Goal: Book appointment/travel/reservation

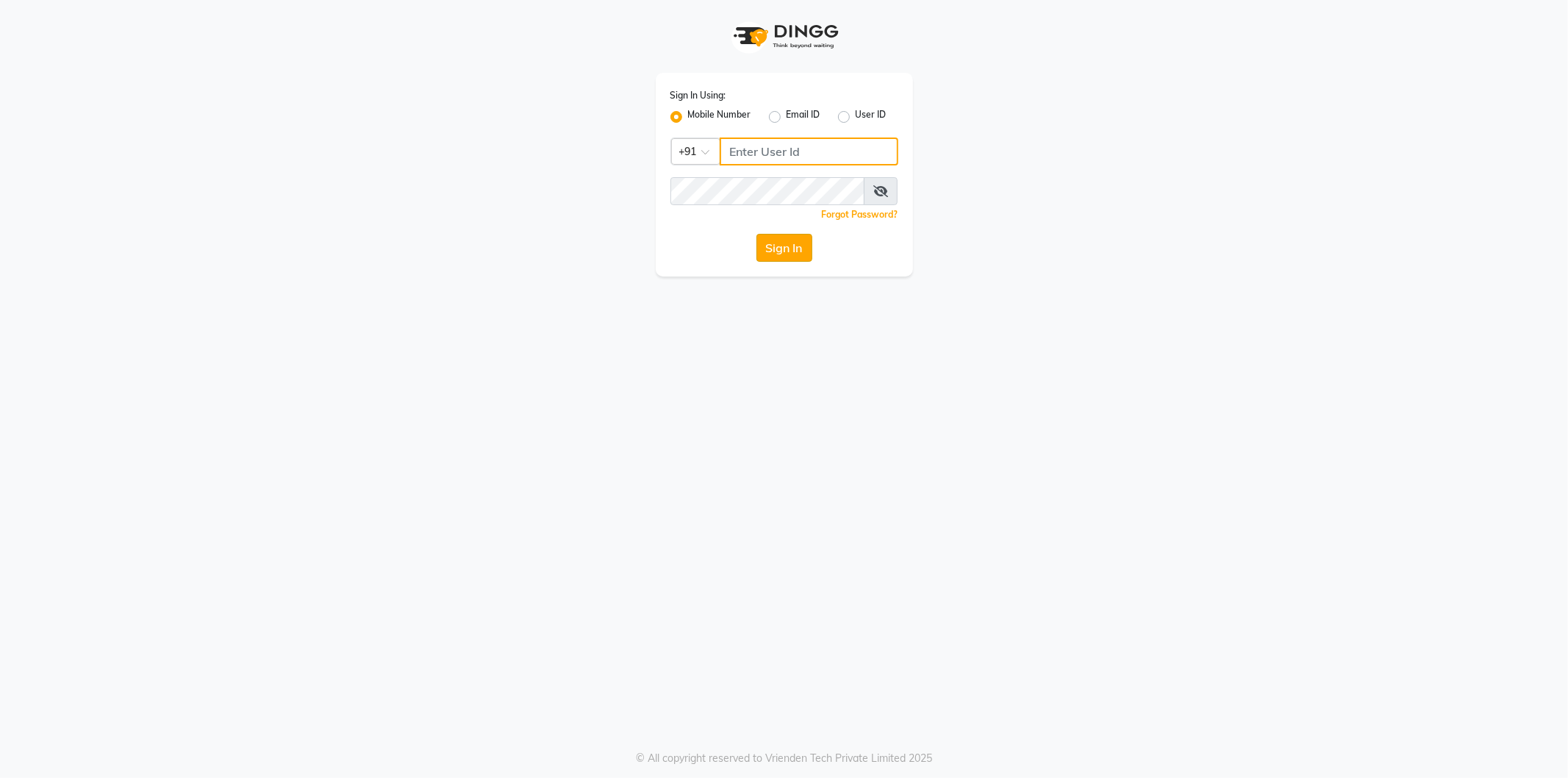
type input "8123812376"
click at [763, 252] on button "Sign In" at bounding box center [784, 247] width 56 height 28
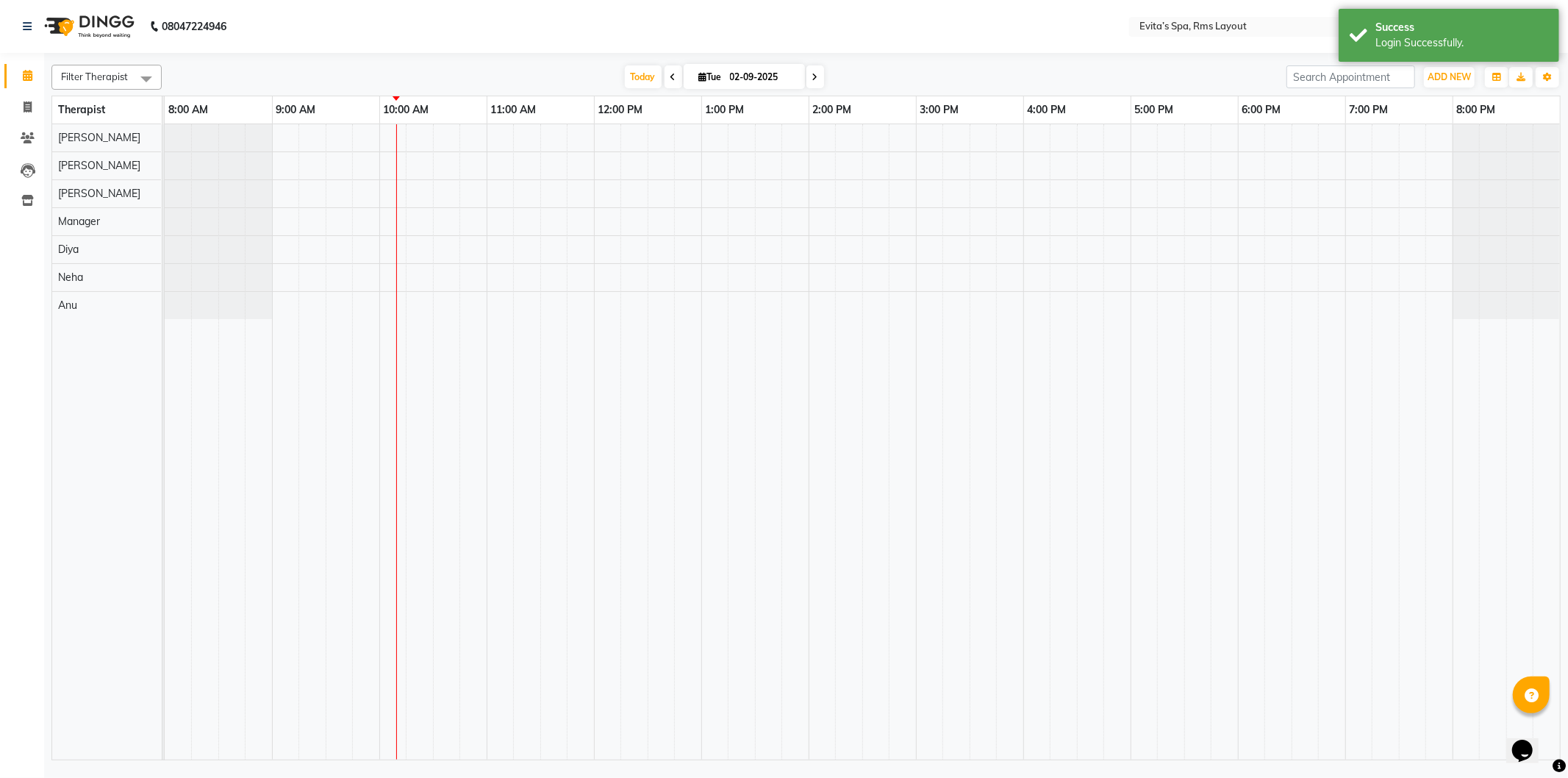
drag, startPoint x: 667, startPoint y: 75, endPoint x: 672, endPoint y: 86, distance: 12.1
click at [670, 75] on icon at bounding box center [673, 77] width 6 height 9
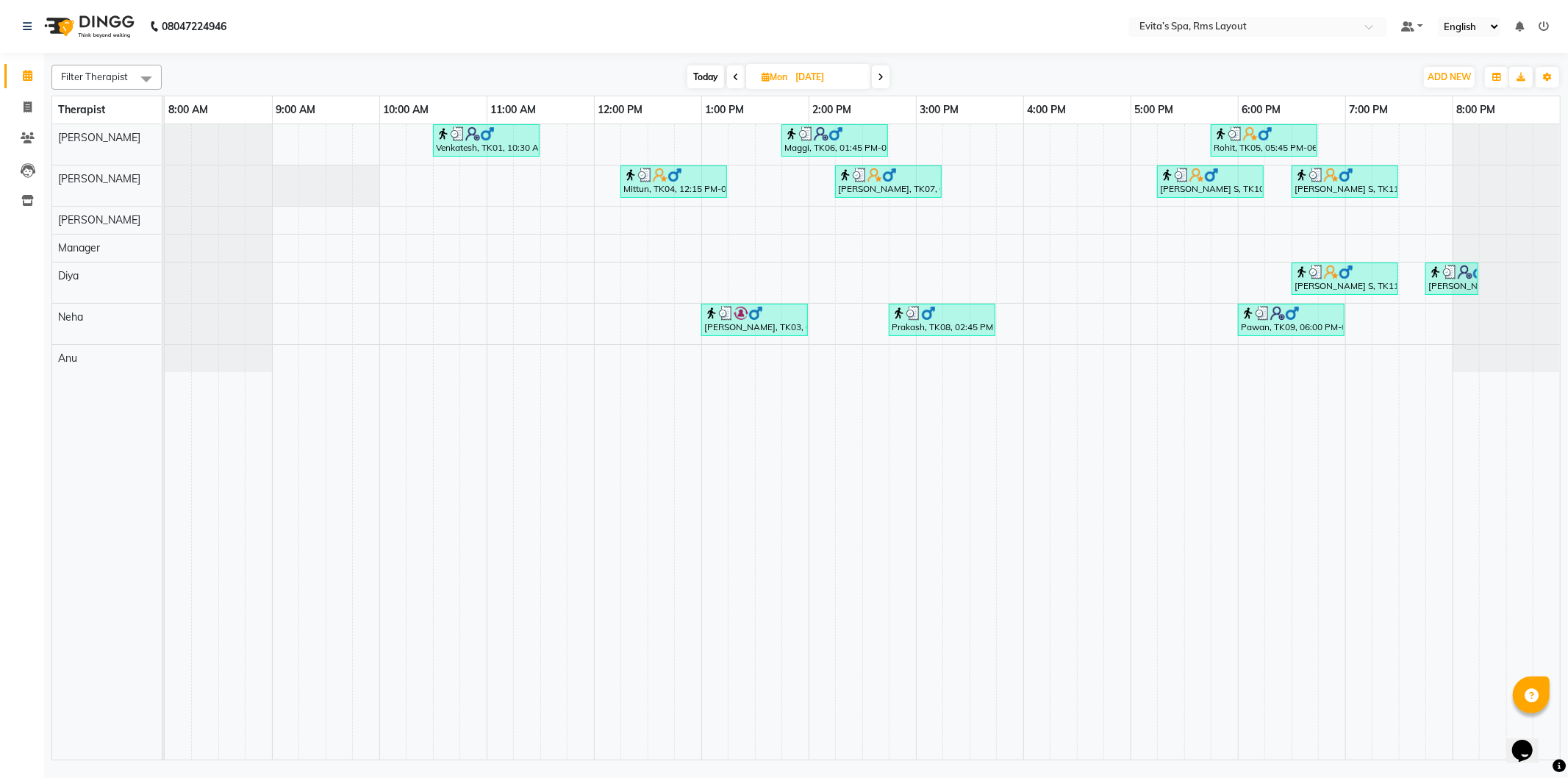
click at [882, 74] on icon at bounding box center [880, 77] width 6 height 9
type input "02-09-2025"
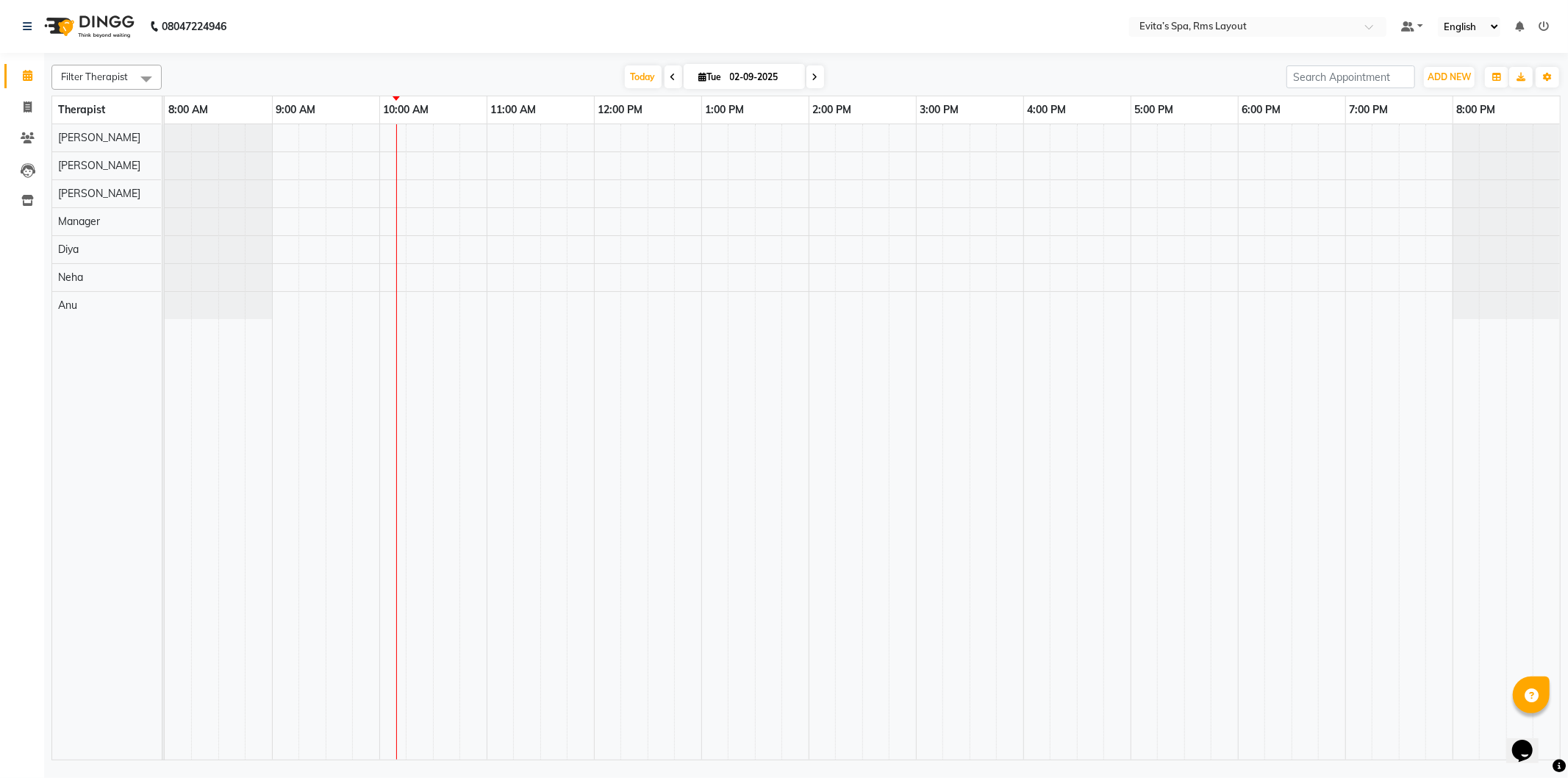
click at [760, 82] on input "02-09-2025" at bounding box center [762, 77] width 74 height 22
select select "9"
select select "2025"
click at [717, 119] on select "Jan Feb Mar Apr May Jun [DATE] Aug Sep Oct Nov Dec" at bounding box center [701, 123] width 56 height 22
select select "8"
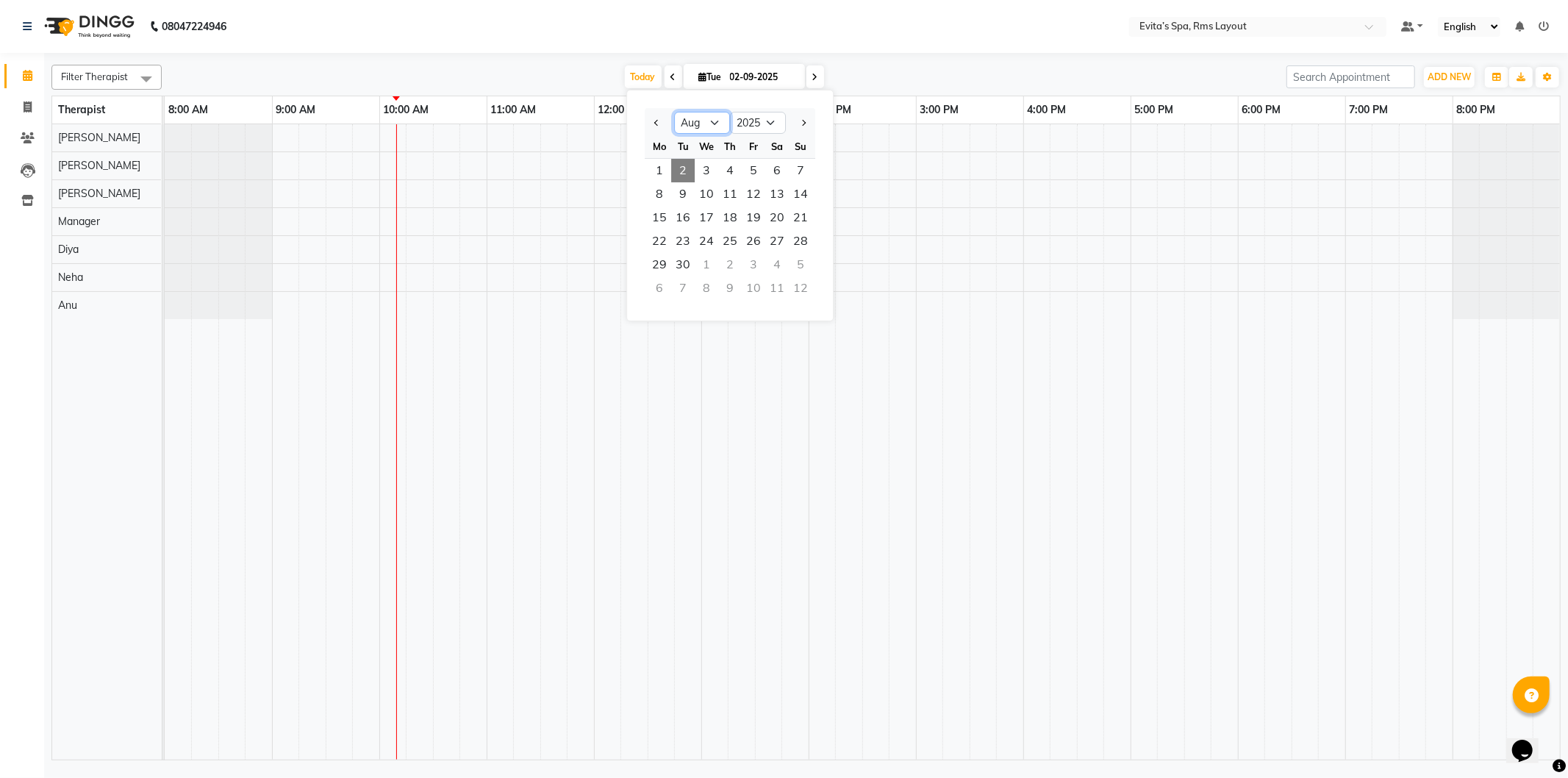
click at [674, 112] on select "Jan Feb Mar Apr May Jun [DATE] Aug Sep Oct Nov Dec" at bounding box center [701, 123] width 56 height 22
click at [675, 192] on span "5" at bounding box center [683, 194] width 23 height 23
type input "[DATE]"
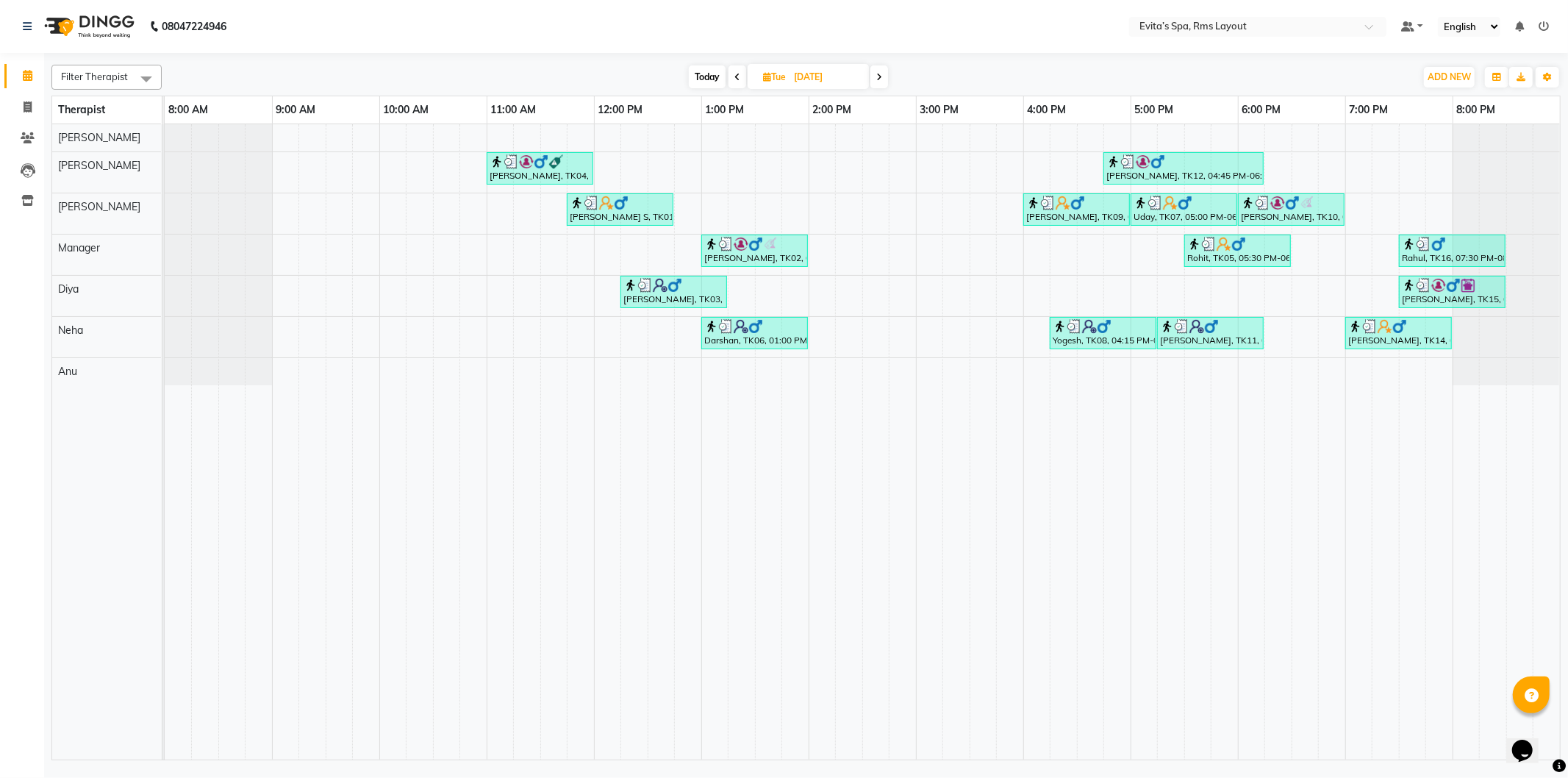
click at [821, 82] on input "[DATE]" at bounding box center [826, 77] width 74 height 22
select select "8"
select select "2025"
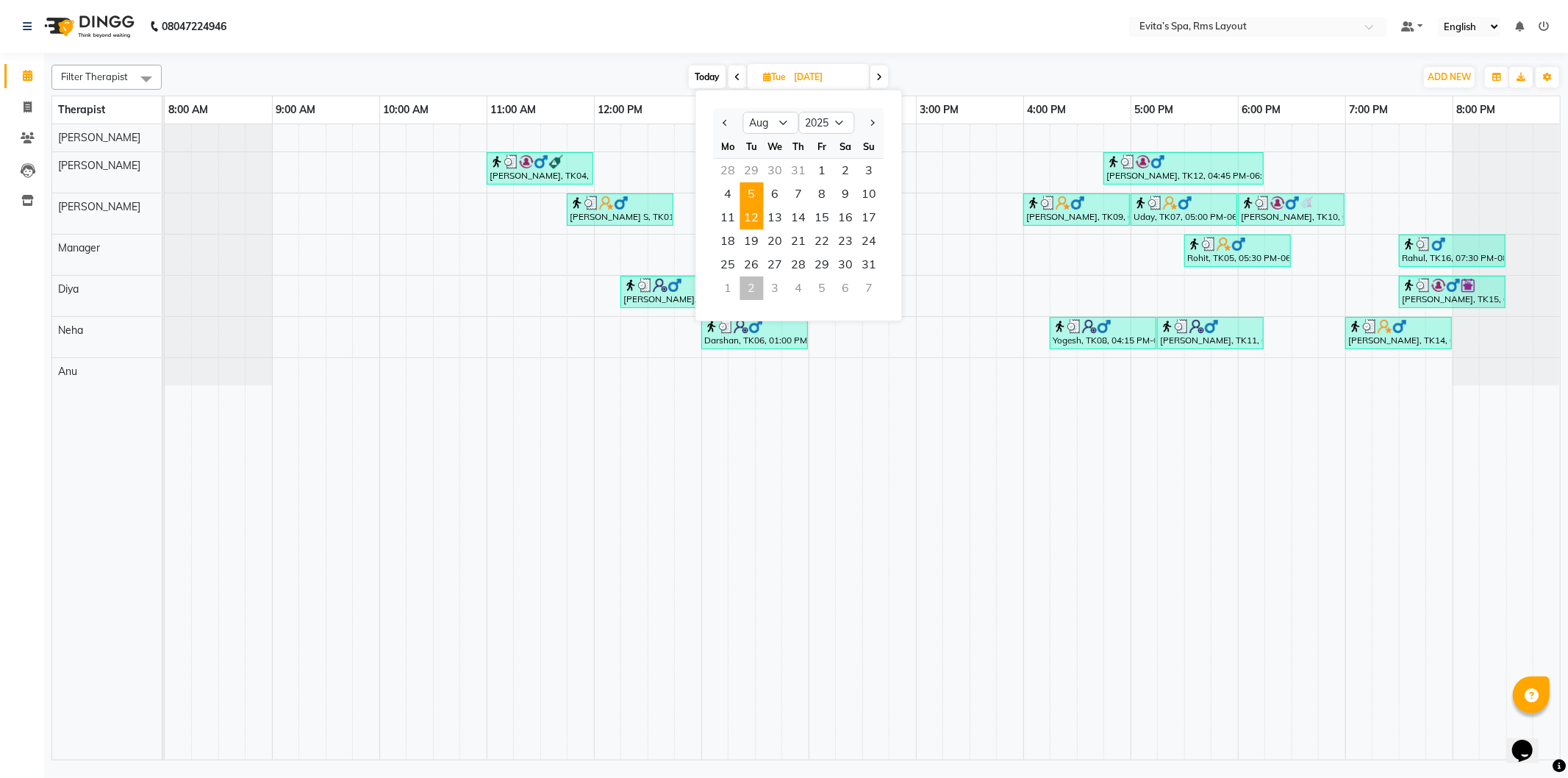
click at [751, 214] on span "12" at bounding box center [752, 217] width 23 height 23
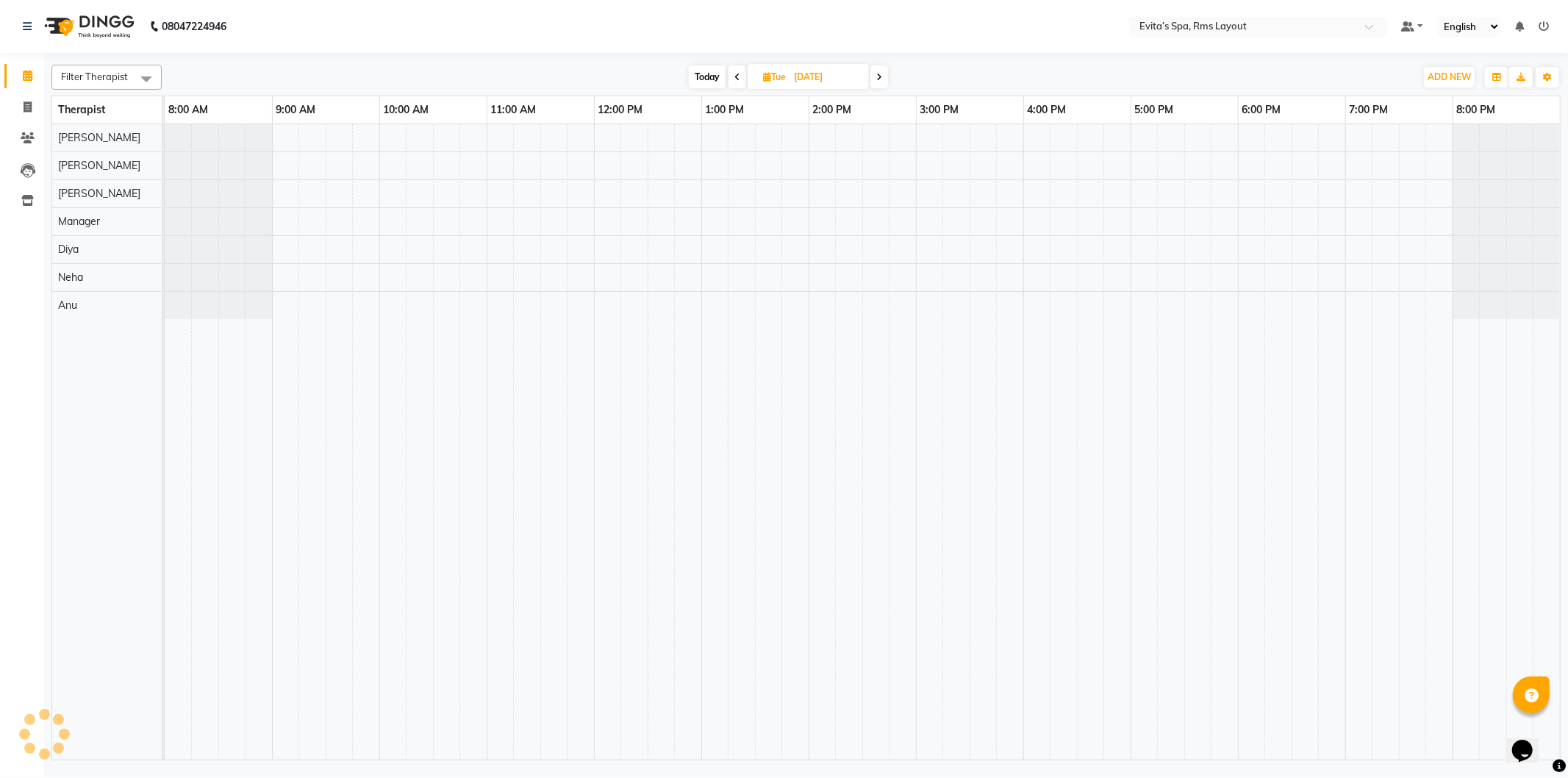
type input "[DATE]"
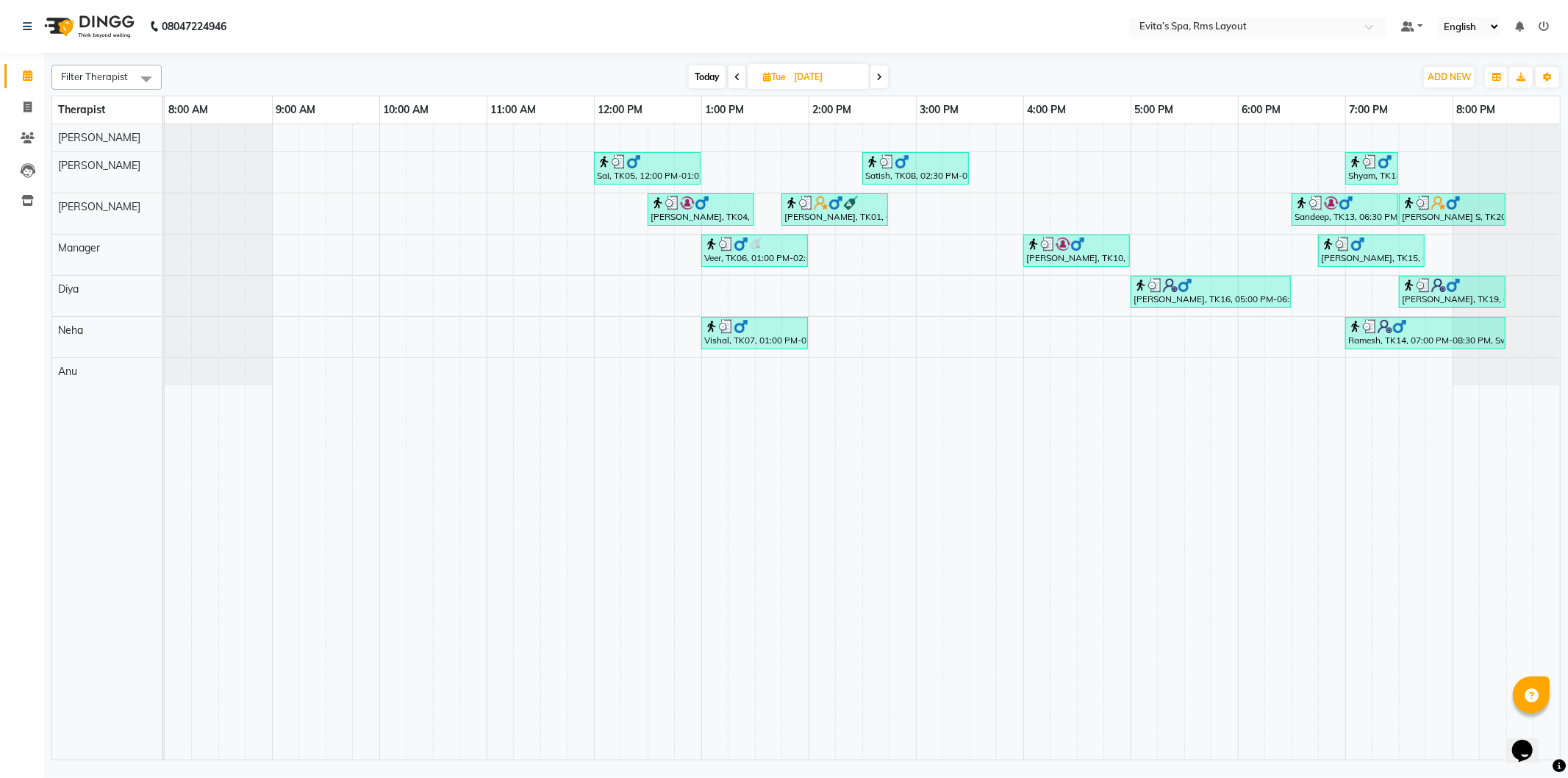
click at [804, 77] on input "[DATE]" at bounding box center [826, 77] width 74 height 22
select select "8"
select select "2025"
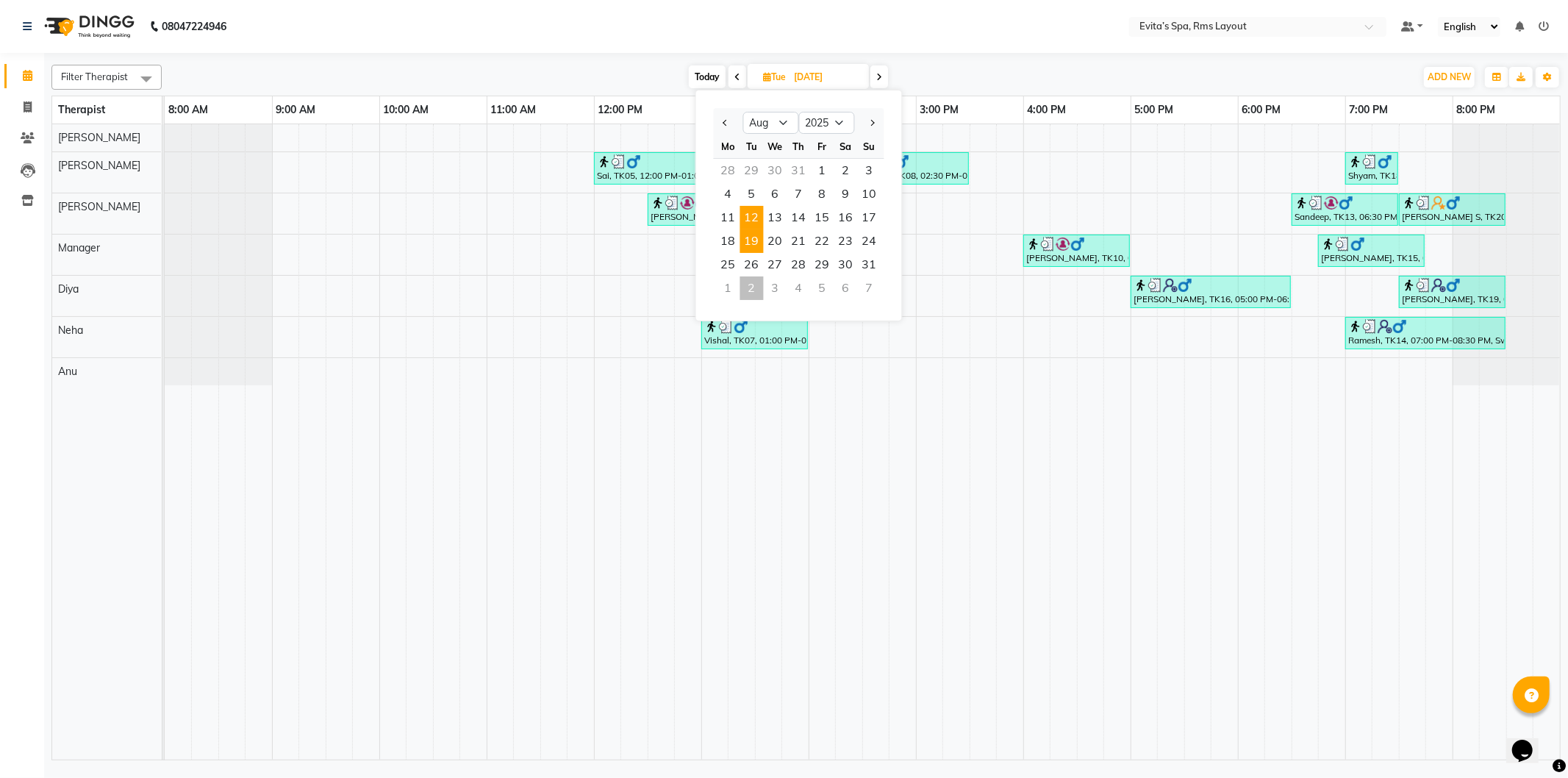
click at [754, 230] on span "19" at bounding box center [752, 241] width 23 height 23
type input "[DATE]"
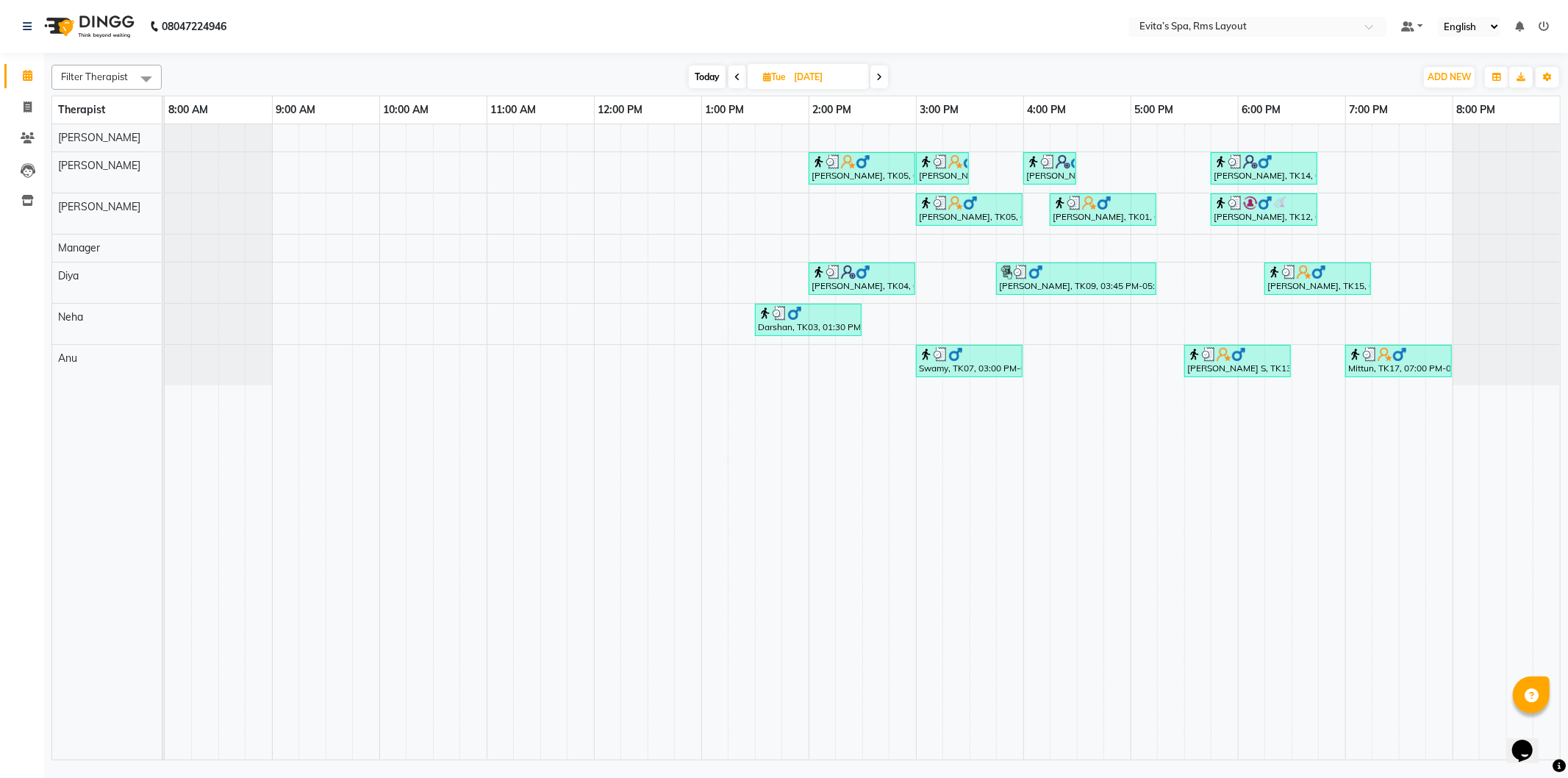
click at [813, 77] on input "[DATE]" at bounding box center [826, 77] width 74 height 22
select select "8"
select select "2025"
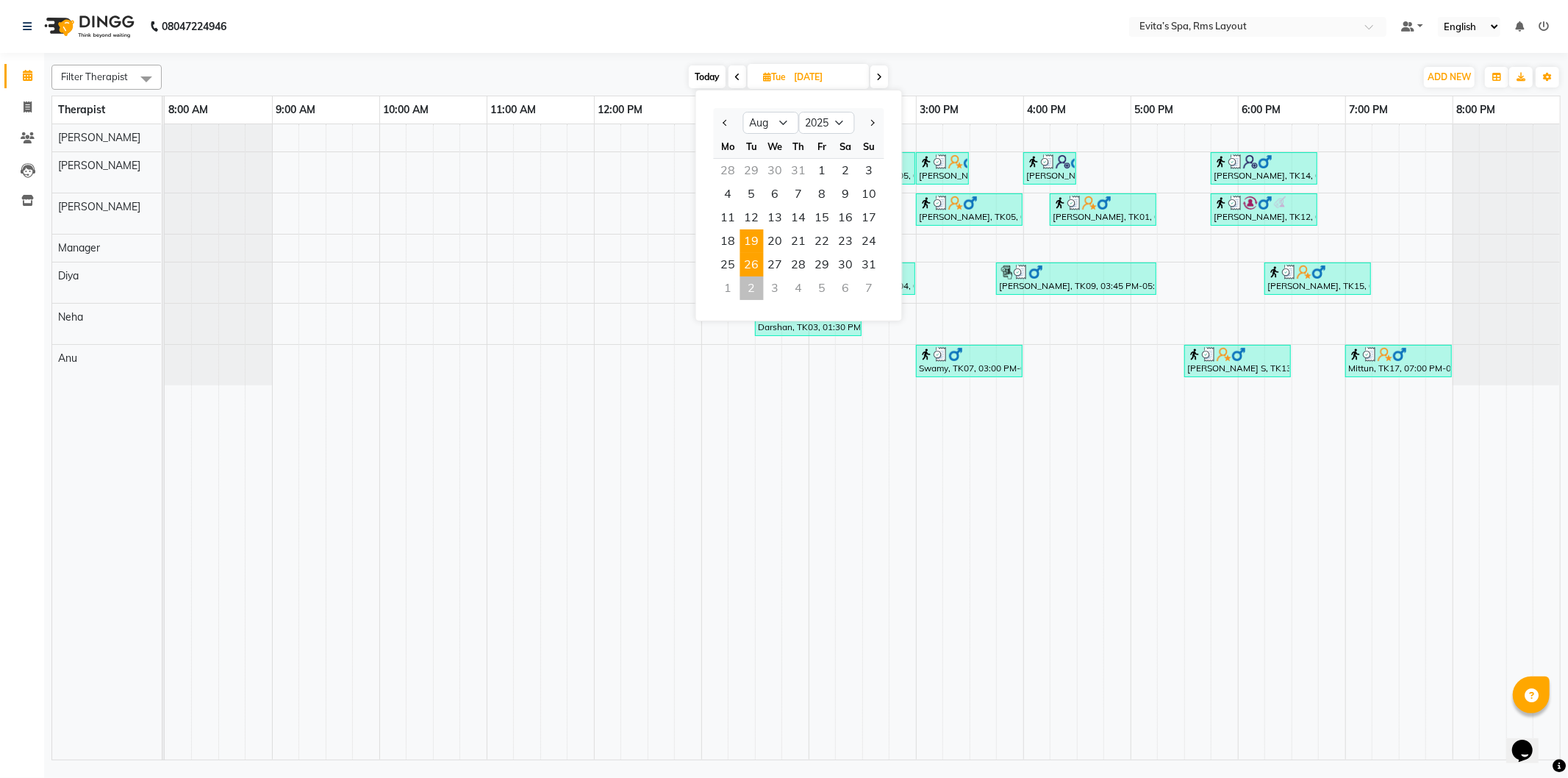
click at [756, 271] on span "26" at bounding box center [752, 264] width 23 height 23
type input "[DATE]"
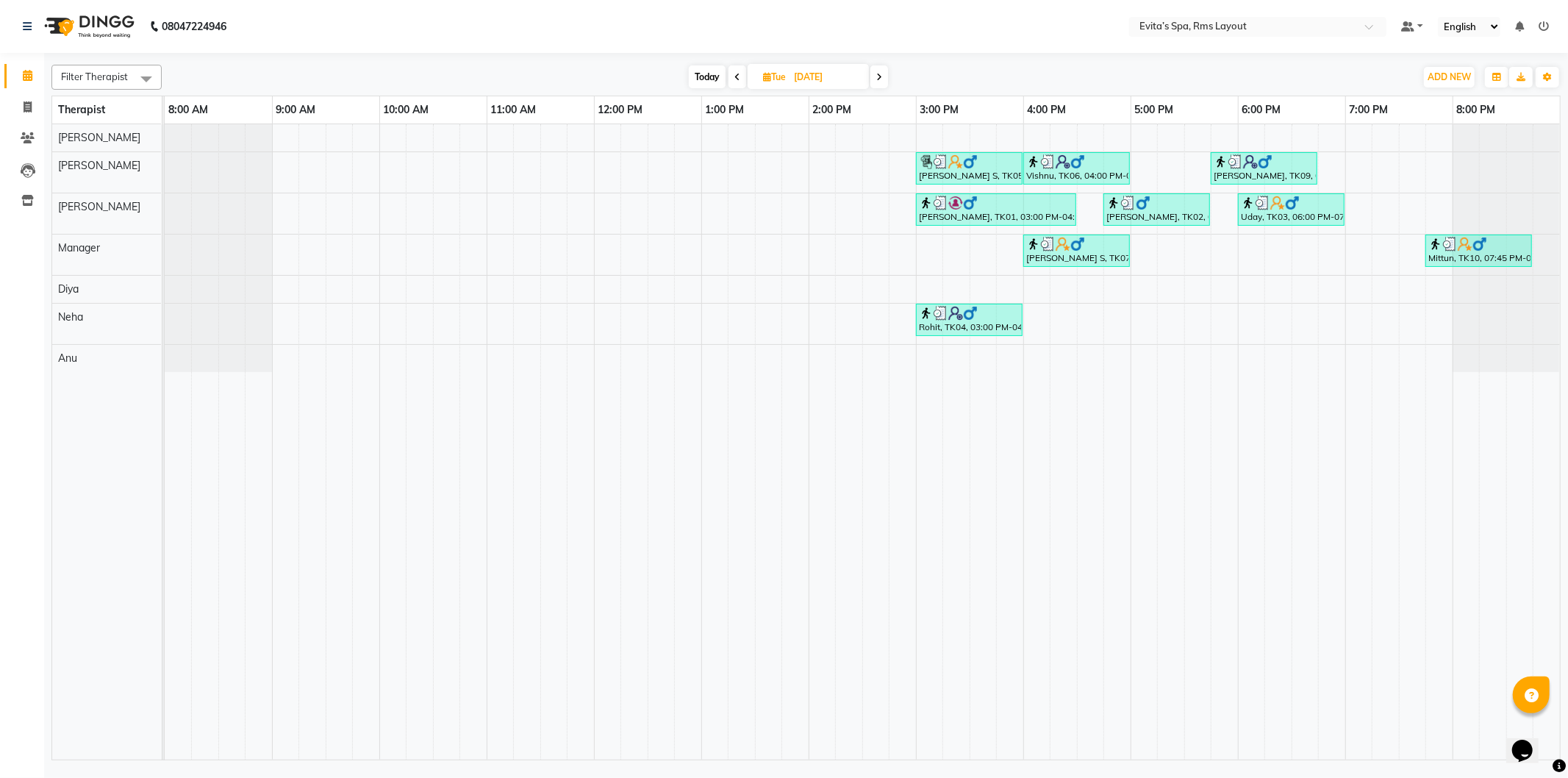
click at [801, 76] on input "[DATE]" at bounding box center [826, 77] width 74 height 22
select select "8"
select select "2025"
click at [755, 282] on div "2" at bounding box center [752, 288] width 23 height 23
type input "02-09-2025"
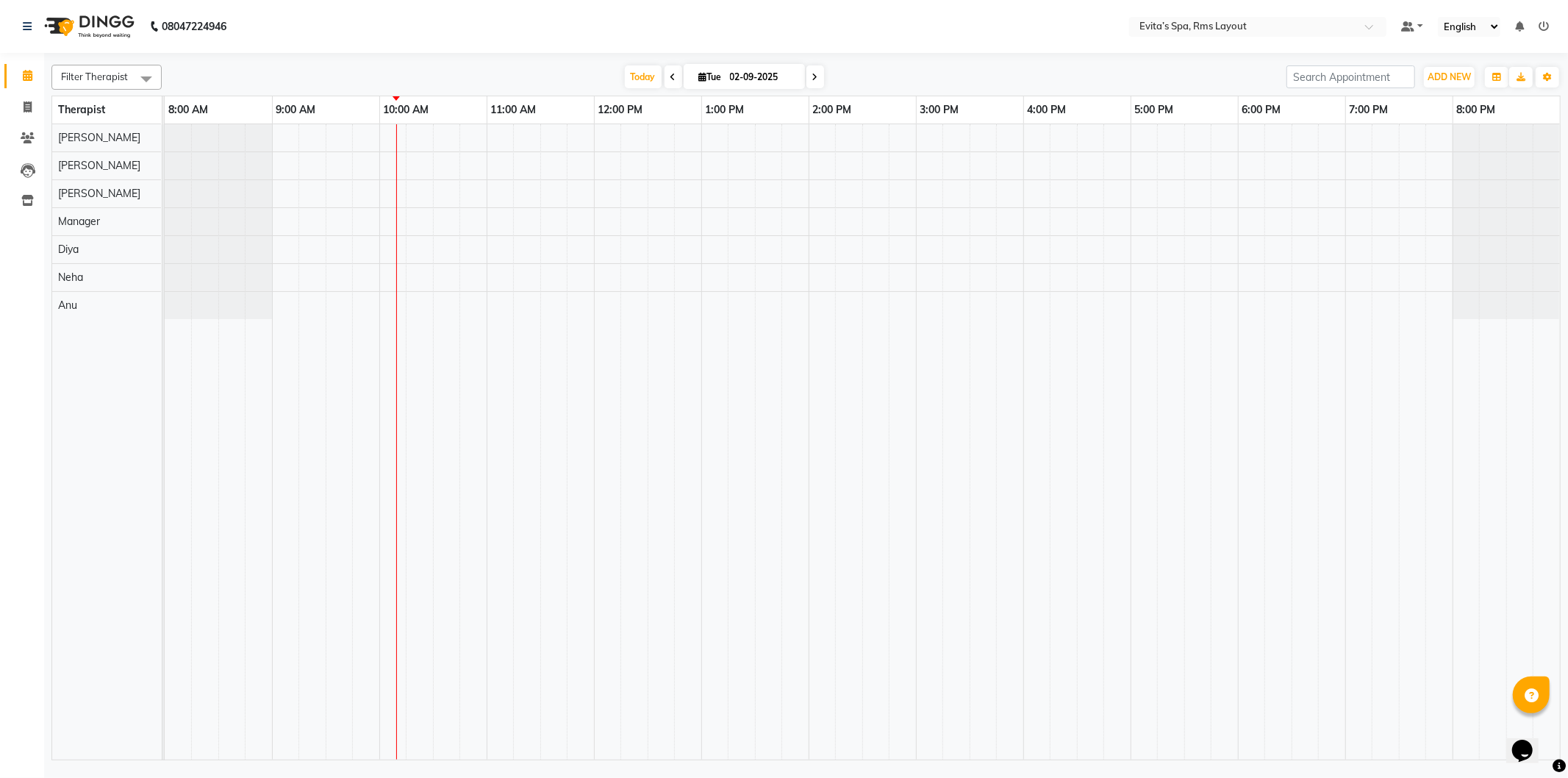
click at [757, 74] on input "02-09-2025" at bounding box center [762, 77] width 74 height 22
select select "9"
select select "2025"
click at [686, 268] on span "30" at bounding box center [683, 264] width 23 height 23
type input "[DATE]"
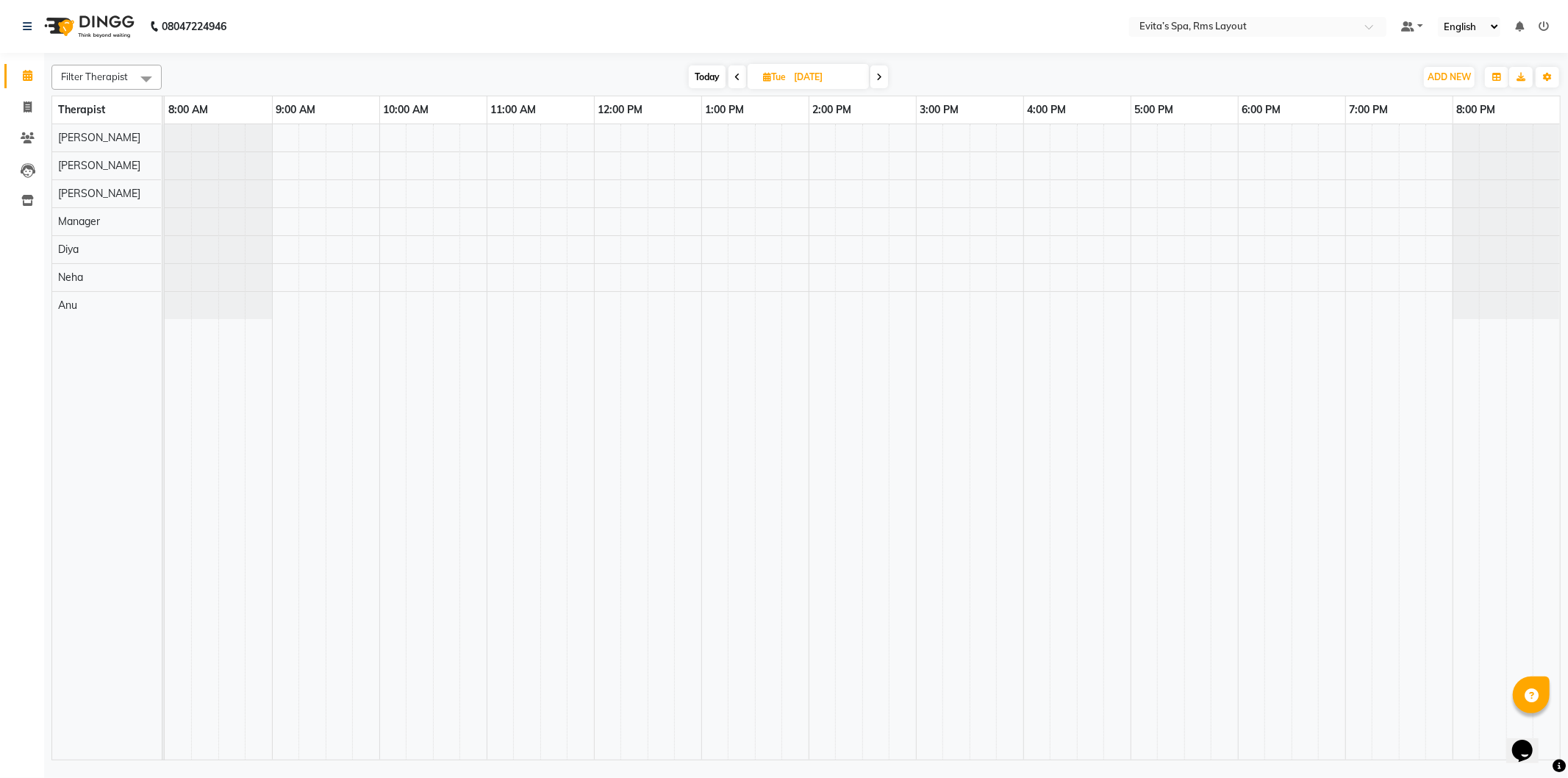
click at [788, 75] on span "Tue" at bounding box center [774, 77] width 30 height 11
select select "9"
select select "2025"
click at [748, 171] on span "2" at bounding box center [752, 170] width 23 height 23
click at [643, 640] on td at bounding box center [634, 442] width 28 height 636
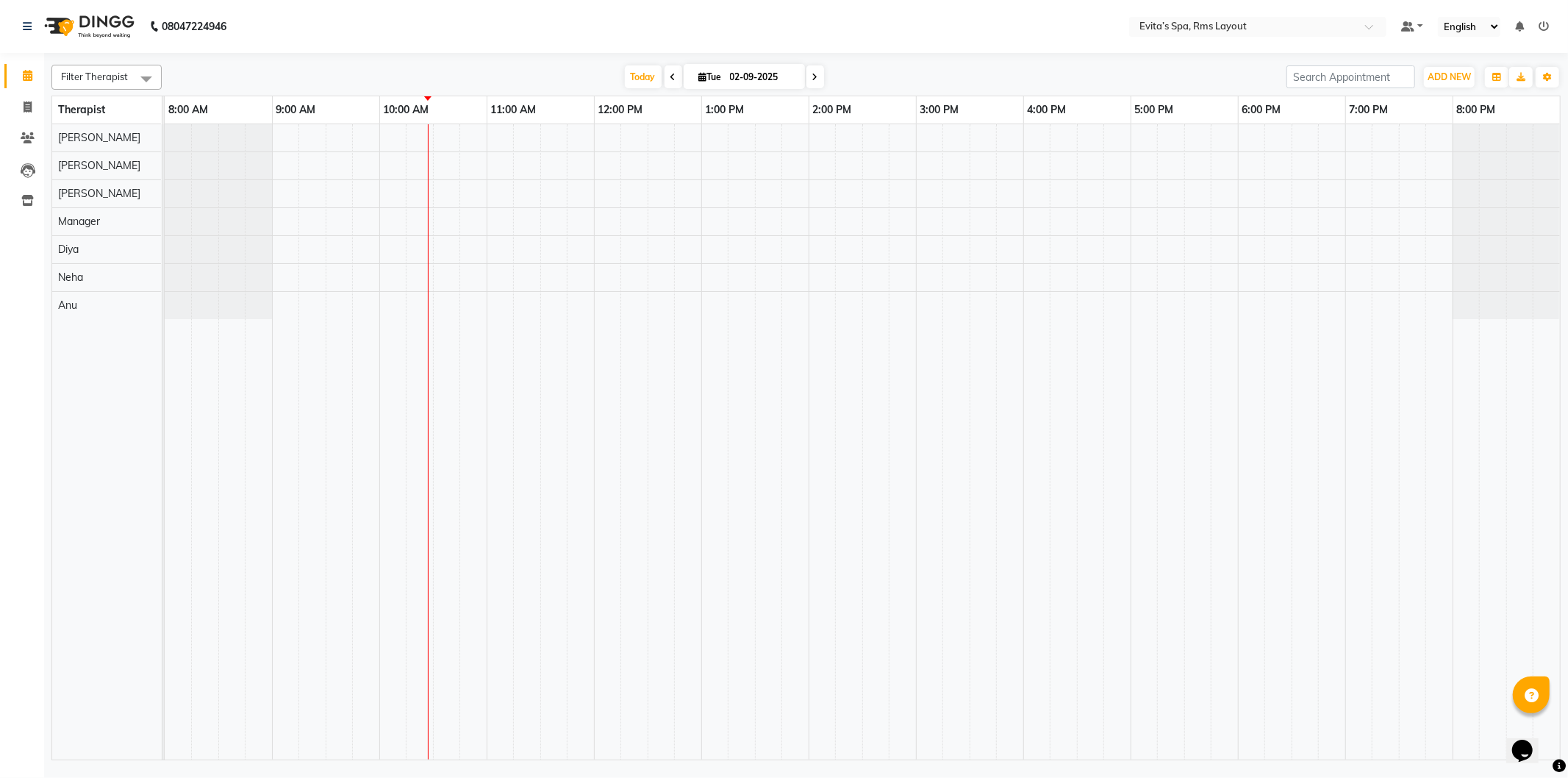
click at [640, 652] on td at bounding box center [634, 442] width 28 height 636
click at [665, 77] on span at bounding box center [674, 77] width 18 height 23
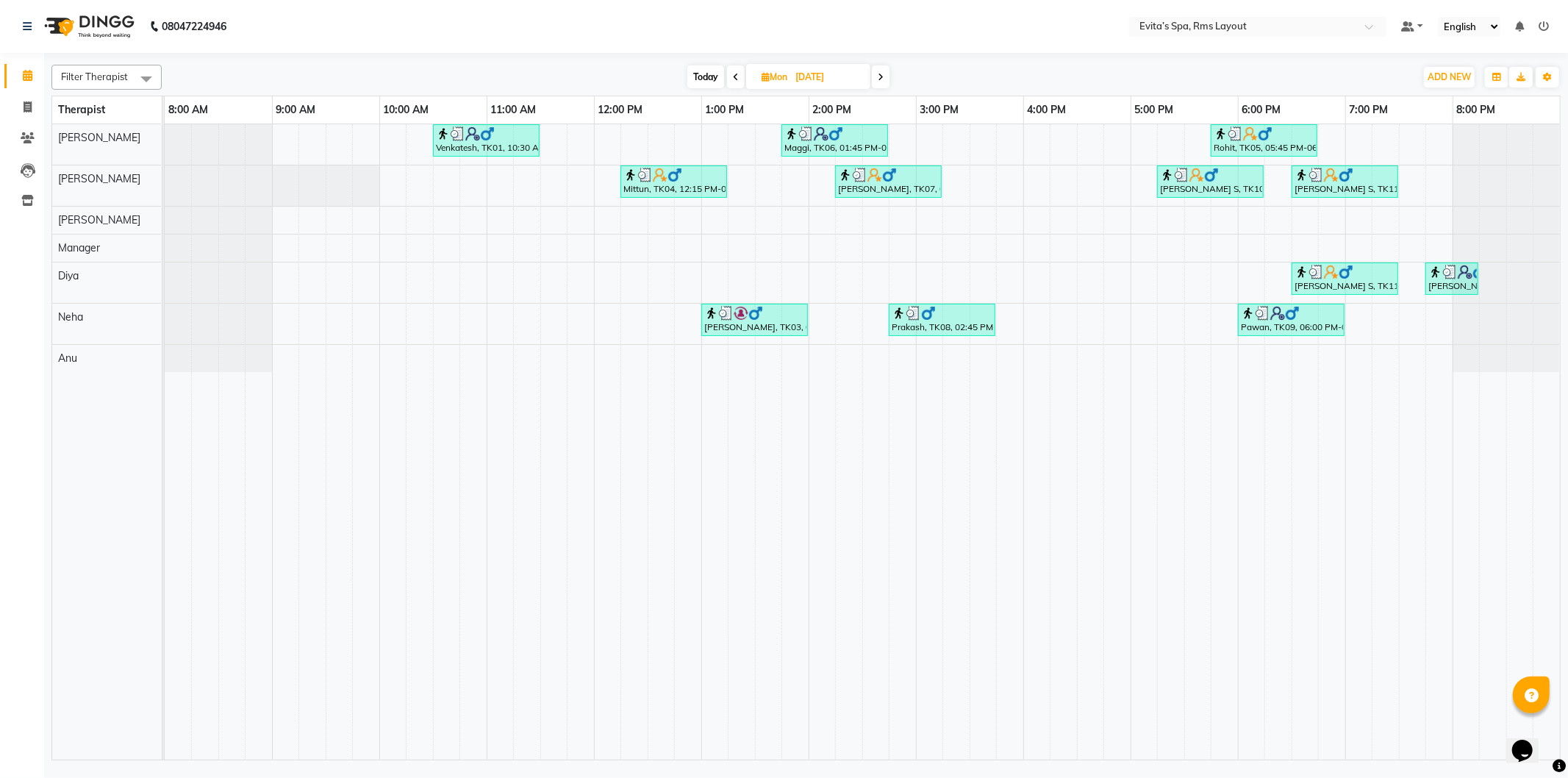
click at [880, 77] on icon at bounding box center [880, 77] width 6 height 9
type input "02-09-2025"
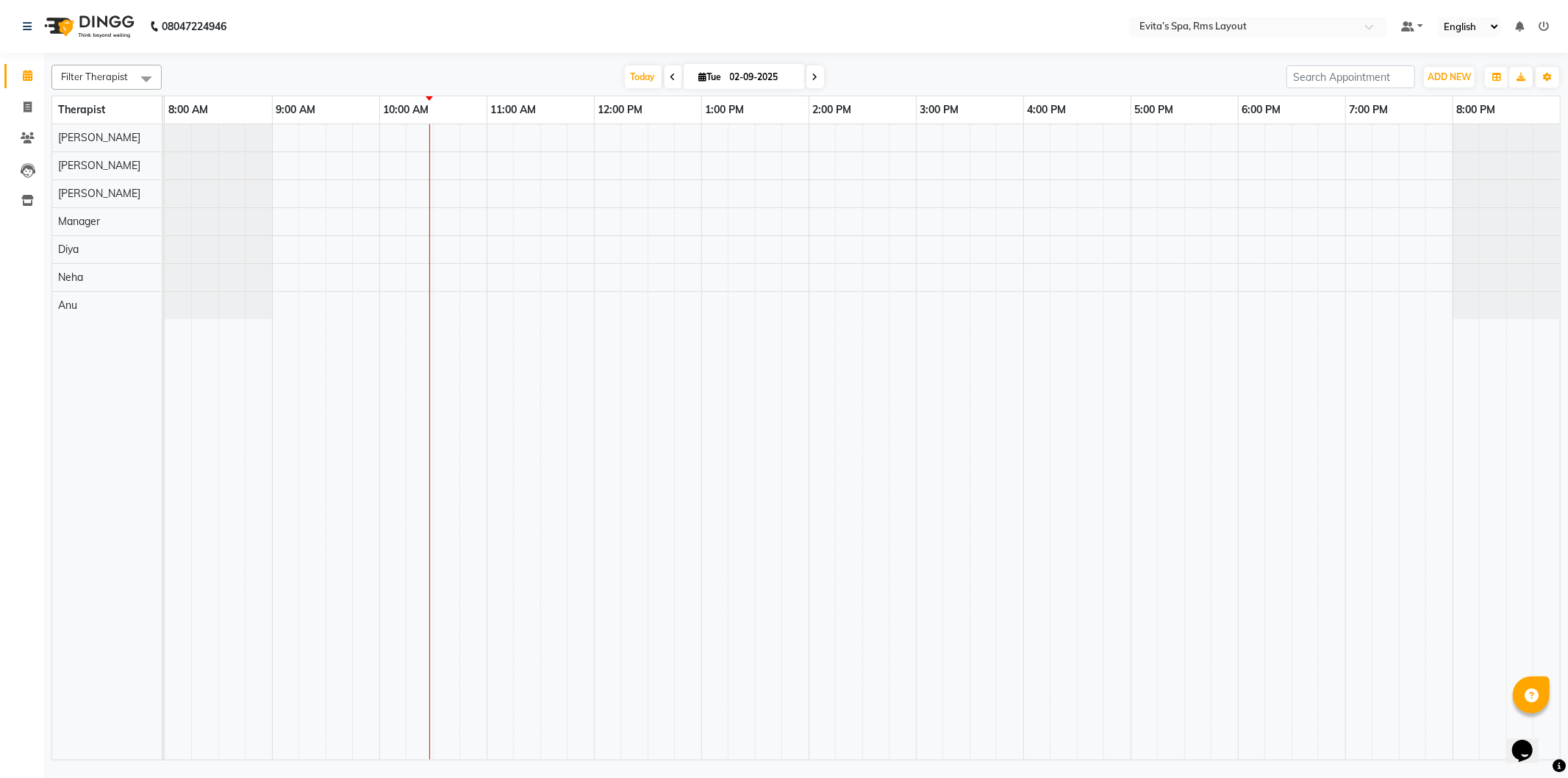
click at [141, 72] on span at bounding box center [146, 78] width 29 height 28
click at [136, 79] on span at bounding box center [146, 78] width 29 height 28
click at [869, 439] on td at bounding box center [876, 442] width 28 height 636
